Goal: Information Seeking & Learning: Understand process/instructions

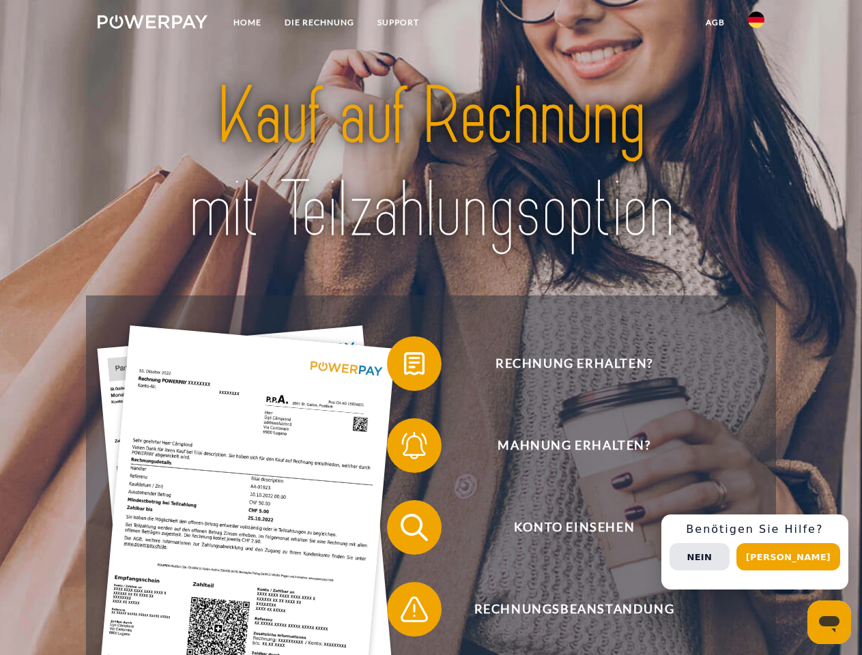
click at [152, 24] on img at bounding box center [153, 22] width 110 height 14
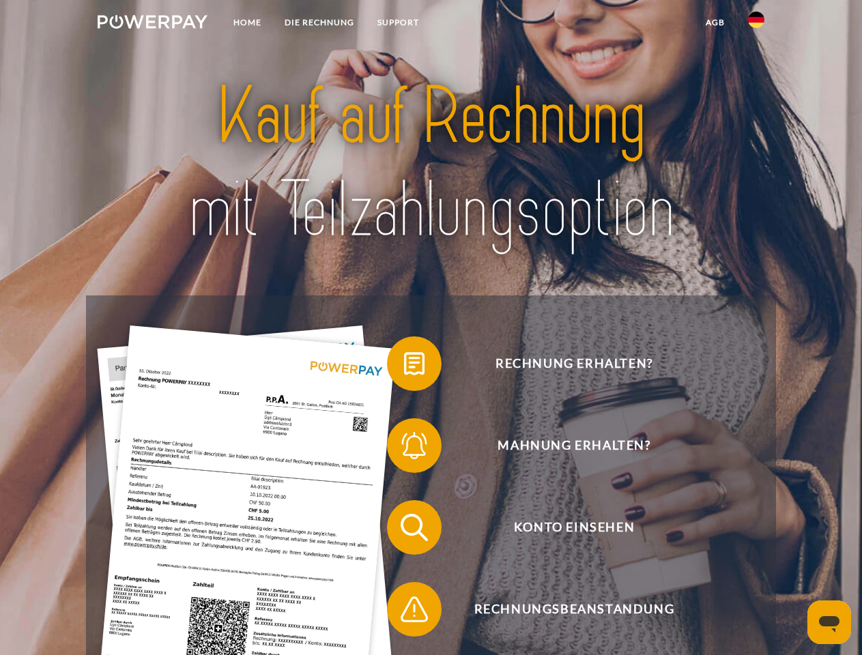
click at [756, 24] on img at bounding box center [756, 20] width 16 height 16
click at [715, 23] on link "agb" at bounding box center [715, 22] width 42 height 25
click at [404, 367] on span at bounding box center [394, 364] width 68 height 68
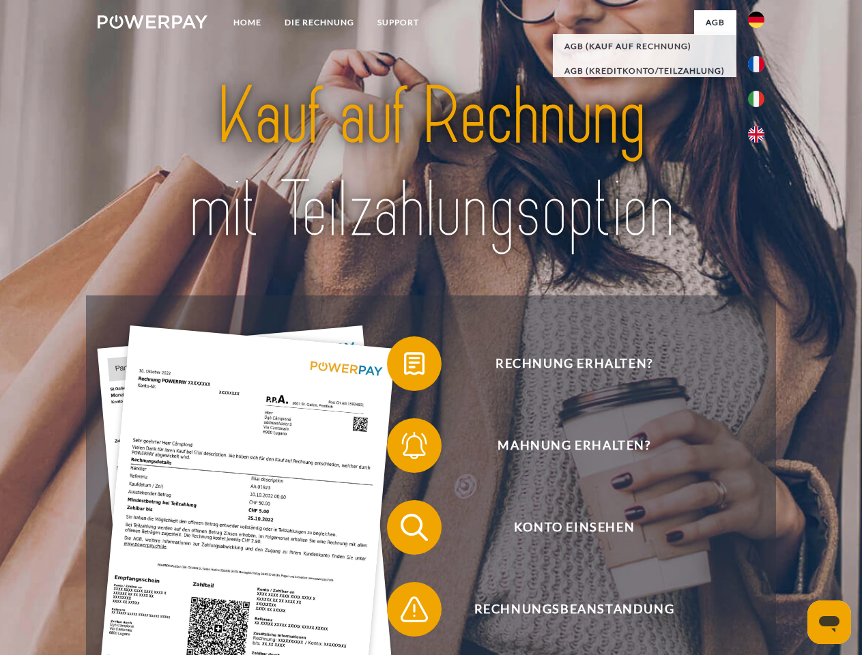
click at [404, 448] on span at bounding box center [394, 446] width 68 height 68
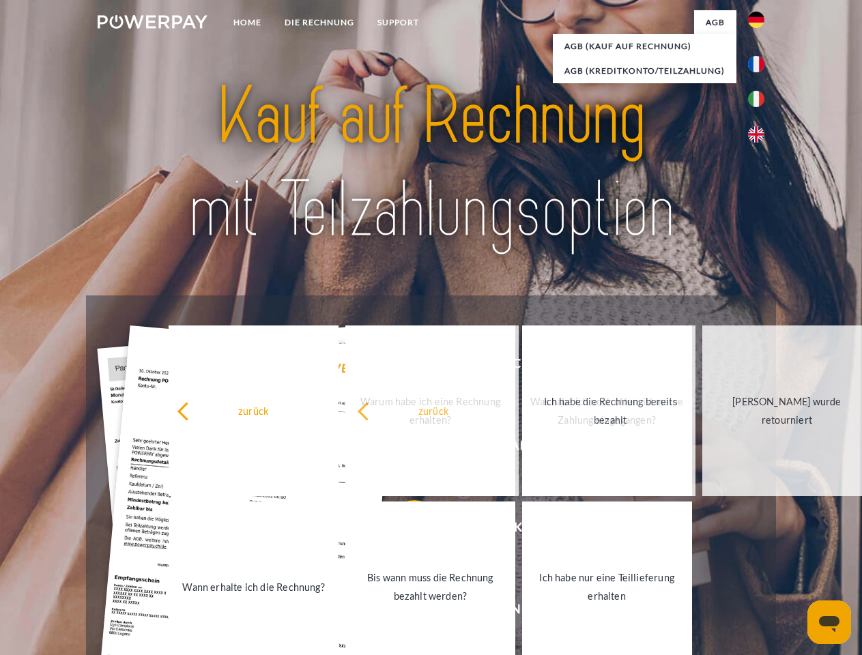
click at [404, 530] on link "Bis wann muss die Rechnung bezahlt werden?" at bounding box center [430, 587] width 170 height 171
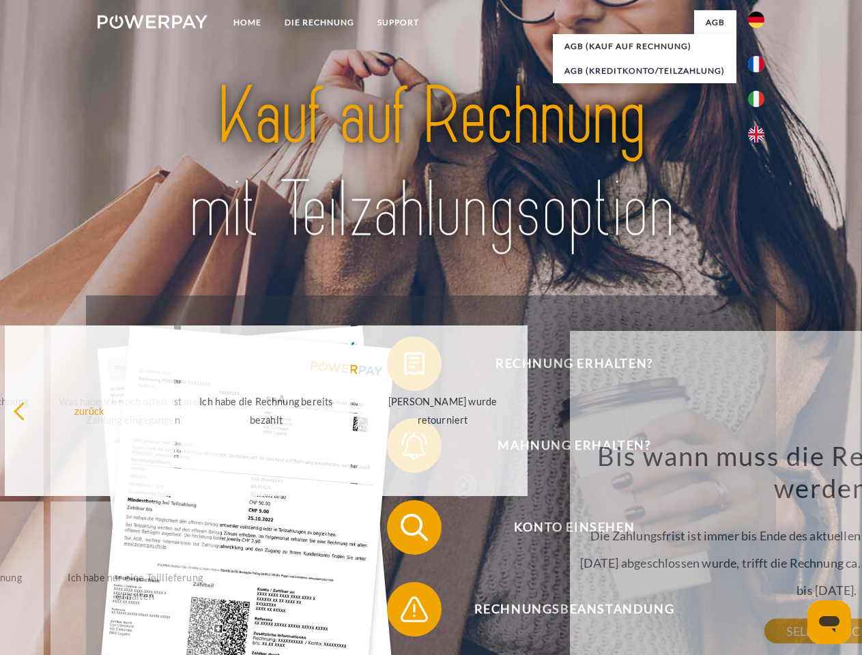
click at [404, 612] on div "Rechnung erhalten? Mahnung erhalten? Konto einsehen" at bounding box center [430, 569] width 689 height 546
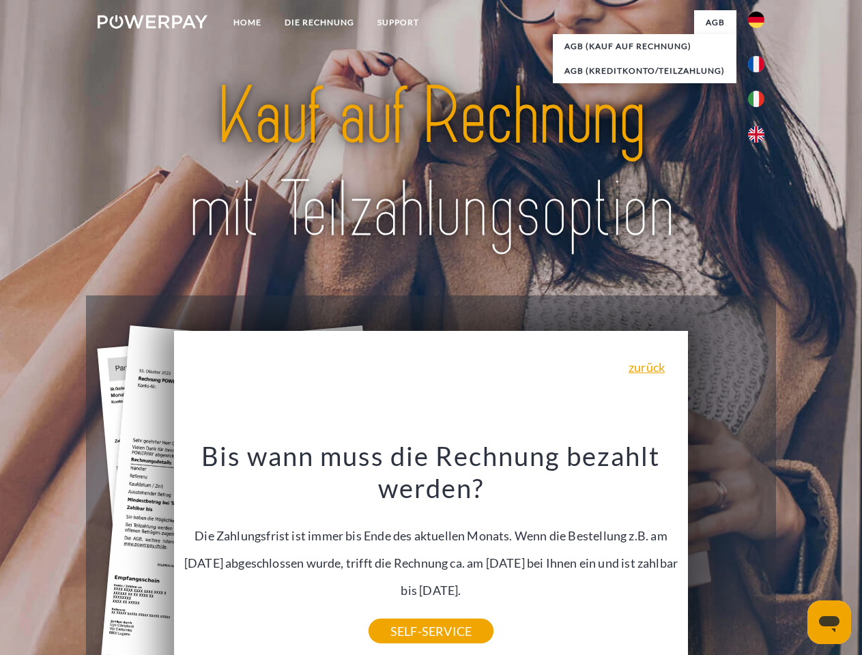
click at [760, 552] on div "Rechnung erhalten? Mahnung erhalten? Konto einsehen" at bounding box center [430, 569] width 689 height 546
click at [726, 555] on span "Konto einsehen" at bounding box center [574, 527] width 334 height 55
click at [793, 557] on header "Home DIE RECHNUNG SUPPORT" at bounding box center [431, 471] width 862 height 943
